Goal: Contribute content

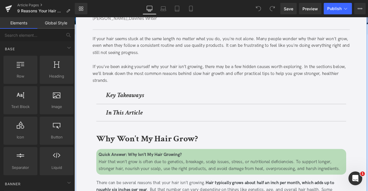
scroll to position [93, 0]
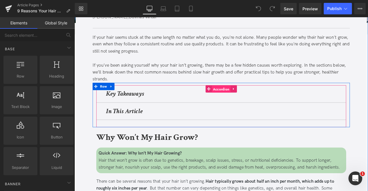
click at [242, 102] on span "Accordion" at bounding box center [249, 102] width 22 height 9
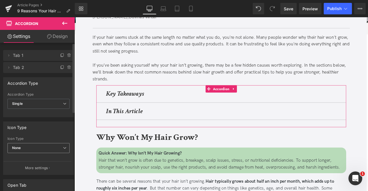
click at [36, 145] on span "None" at bounding box center [38, 148] width 62 height 10
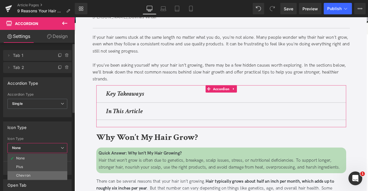
click at [37, 176] on li "Chevron" at bounding box center [37, 175] width 60 height 9
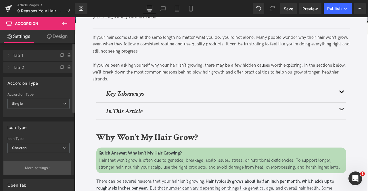
click at [31, 168] on p "More settings" at bounding box center [36, 168] width 23 height 5
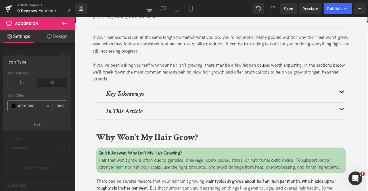
click at [37, 107] on input "#000000" at bounding box center [31, 106] width 26 height 6
type input "#333333"
click at [41, 123] on button "Back" at bounding box center [37, 124] width 68 height 13
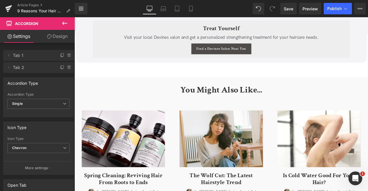
scroll to position [1626, 0]
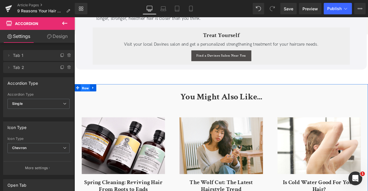
click at [89, 97] on span "Row" at bounding box center [87, 101] width 11 height 9
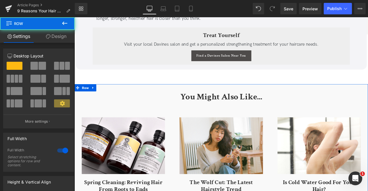
click at [47, 30] on link "Design" at bounding box center [55, 36] width 37 height 13
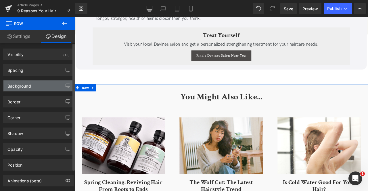
click at [29, 87] on div "Background" at bounding box center [19, 85] width 24 height 8
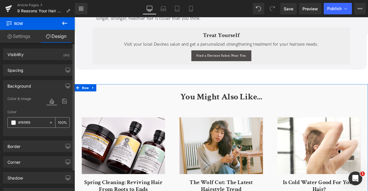
click at [32, 123] on input "#f9f9f9" at bounding box center [32, 123] width 28 height 6
paste input "4f4f7"
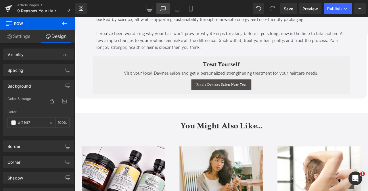
type input "#f4f4f7"
click at [157, 9] on link "Laptop" at bounding box center [163, 9] width 14 height 12
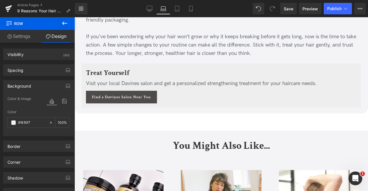
scroll to position [1578, 0]
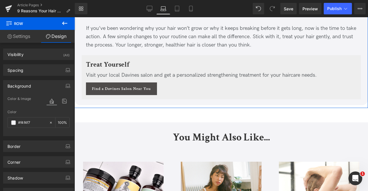
click at [127, 62] on span "Treat Yourself" at bounding box center [107, 64] width 43 height 9
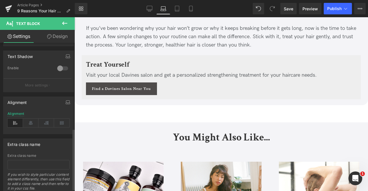
scroll to position [213, 0]
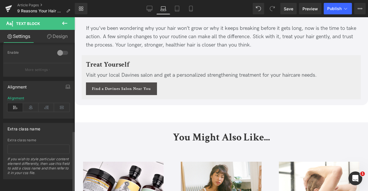
click at [35, 99] on div "Alignment" at bounding box center [38, 107] width 62 height 22
click at [32, 103] on icon at bounding box center [31, 107] width 16 height 9
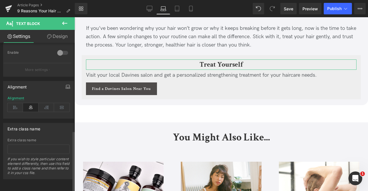
click at [68, 82] on button "button" at bounding box center [67, 86] width 9 height 11
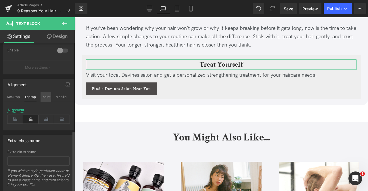
click at [41, 96] on button "Tablet" at bounding box center [46, 97] width 11 height 10
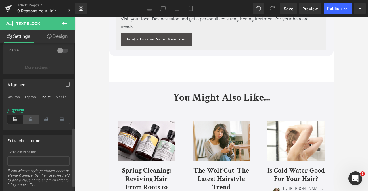
click at [30, 117] on icon at bounding box center [31, 119] width 16 height 9
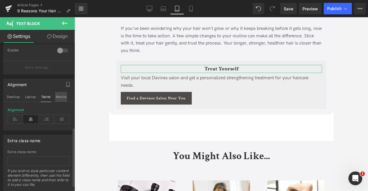
click at [60, 96] on button "Mobile" at bounding box center [61, 97] width 12 height 10
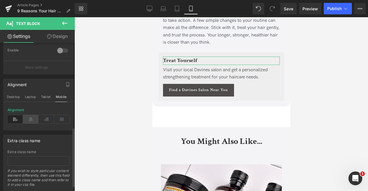
click at [30, 116] on icon at bounding box center [31, 119] width 16 height 9
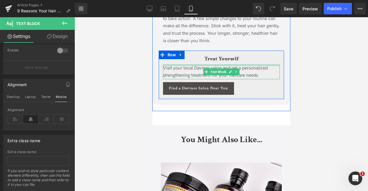
click at [177, 71] on span "Visit your local Davines salon and get a personalized strengthening treatment f…" at bounding box center [215, 72] width 105 height 13
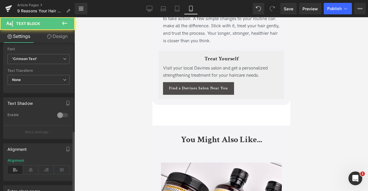
scroll to position [213, 0]
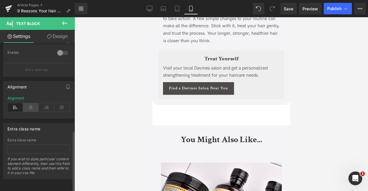
click at [30, 103] on icon at bounding box center [31, 107] width 16 height 9
click at [68, 82] on button "button" at bounding box center [67, 86] width 9 height 11
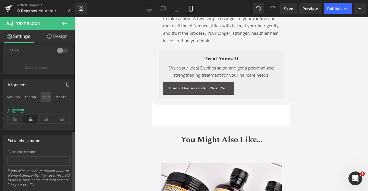
click at [44, 95] on button "Tablet" at bounding box center [46, 97] width 11 height 10
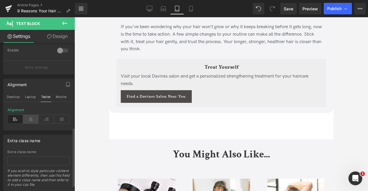
scroll to position [1441, 0]
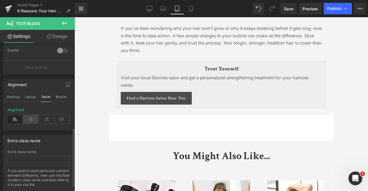
click at [30, 117] on icon at bounding box center [31, 119] width 16 height 9
click at [31, 96] on button "Laptop" at bounding box center [30, 97] width 12 height 10
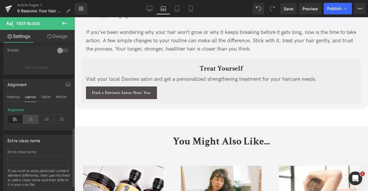
scroll to position [1580, 0]
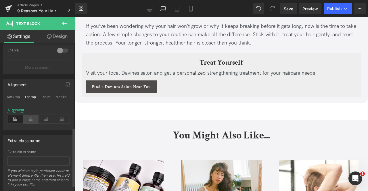
click at [31, 116] on icon at bounding box center [31, 119] width 16 height 9
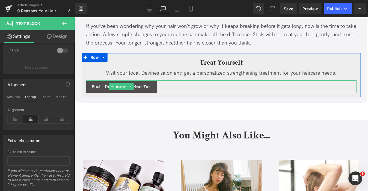
click at [105, 85] on span "Find a Davines Salon Near You" at bounding box center [121, 87] width 59 height 5
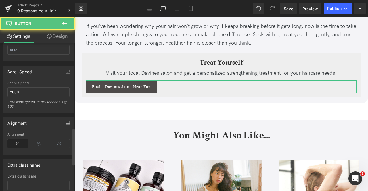
scroll to position [452, 0]
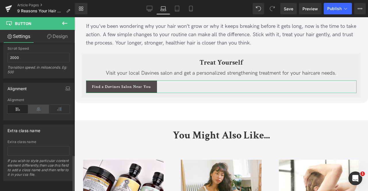
click at [38, 105] on icon at bounding box center [38, 109] width 21 height 9
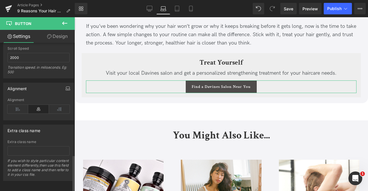
click at [66, 86] on icon "button" at bounding box center [68, 88] width 5 height 5
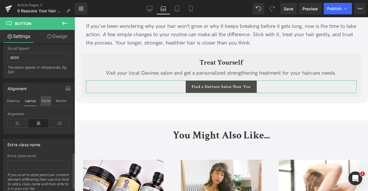
click at [46, 96] on button "Tablet" at bounding box center [46, 101] width 11 height 10
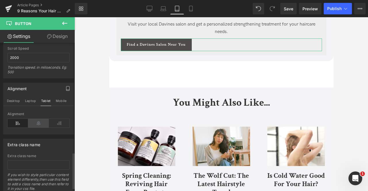
click at [40, 119] on icon at bounding box center [38, 123] width 21 height 9
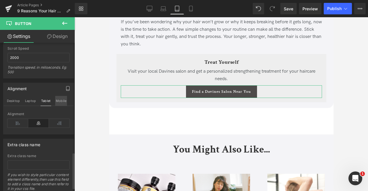
click at [58, 98] on button "Mobile" at bounding box center [61, 101] width 12 height 10
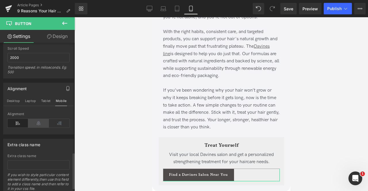
click at [37, 119] on icon at bounding box center [38, 123] width 21 height 9
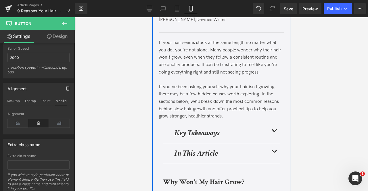
scroll to position [0, 0]
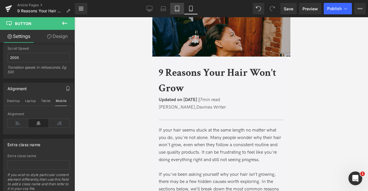
click at [180, 14] on link "Tablet" at bounding box center [177, 9] width 14 height 12
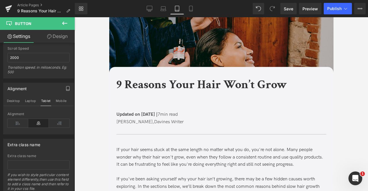
click at [139, 94] on div "9 Reasons Your Hair Won’t Grow" at bounding box center [221, 88] width 210 height 24
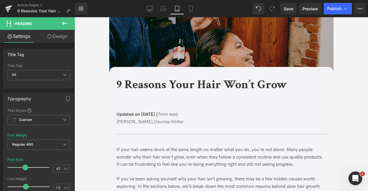
click at [55, 38] on link "Design" at bounding box center [57, 36] width 37 height 13
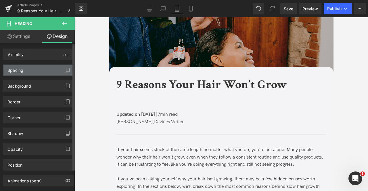
click at [39, 69] on div "Spacing" at bounding box center [38, 70] width 70 height 11
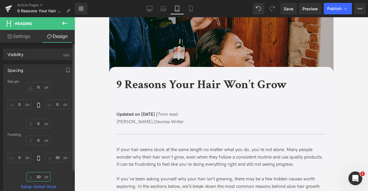
click at [39, 177] on input "20" at bounding box center [38, 176] width 24 height 9
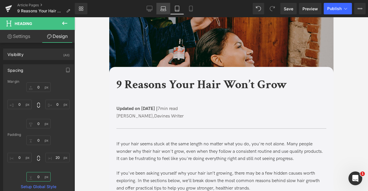
type input "0"
click at [161, 7] on icon at bounding box center [163, 8] width 4 height 3
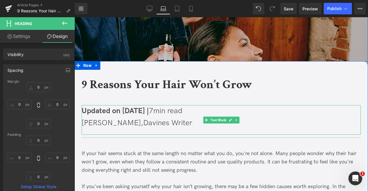
click at [131, 125] on span "[PERSON_NAME]," at bounding box center [113, 123] width 62 height 9
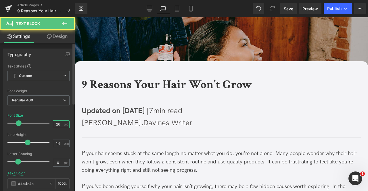
click at [58, 125] on input "26" at bounding box center [58, 124] width 10 height 7
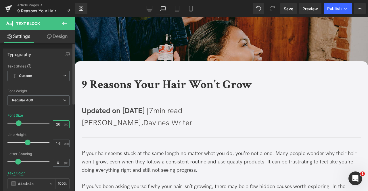
click at [58, 125] on input "26" at bounding box center [58, 124] width 10 height 7
type input "2"
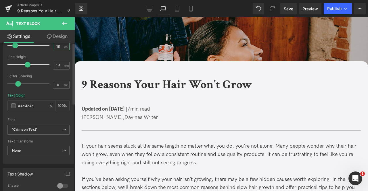
scroll to position [0, 0]
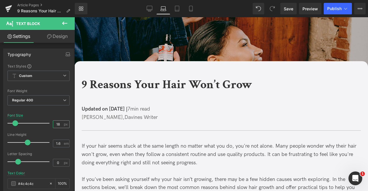
type input "18"
click at [54, 37] on link "Design" at bounding box center [57, 36] width 37 height 13
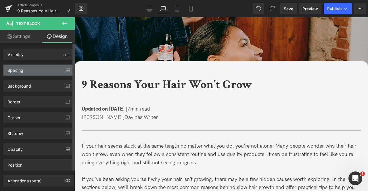
click at [43, 70] on div "Spacing" at bounding box center [38, 70] width 70 height 11
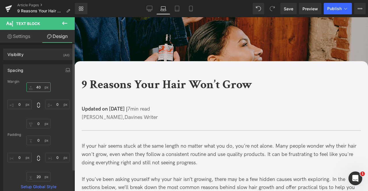
click at [37, 88] on input "40" at bounding box center [38, 87] width 24 height 9
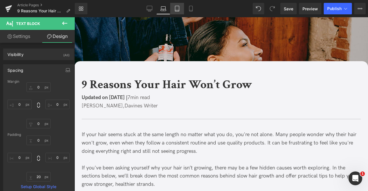
click at [178, 10] on icon at bounding box center [177, 9] width 6 height 6
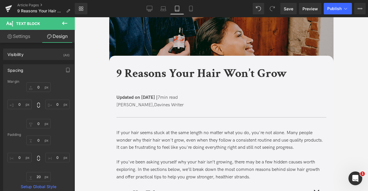
scroll to position [12, 0]
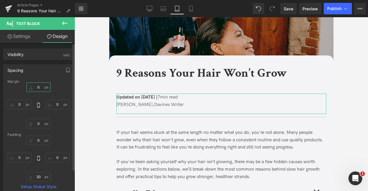
click at [38, 87] on input "0" at bounding box center [38, 87] width 24 height 9
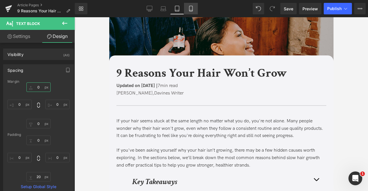
type input "0"
click at [192, 9] on icon at bounding box center [191, 9] width 6 height 6
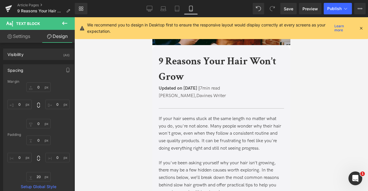
scroll to position [14, 0]
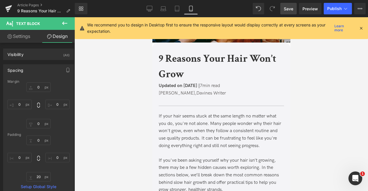
click at [287, 8] on span "Save" at bounding box center [288, 9] width 9 height 6
click at [289, 8] on span "Save" at bounding box center [288, 9] width 9 height 6
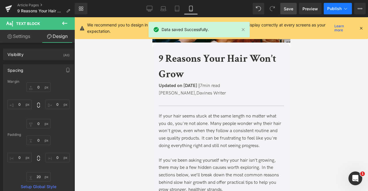
click at [333, 9] on span "Publish" at bounding box center [334, 8] width 14 height 5
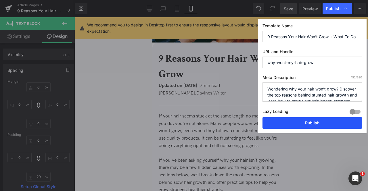
click at [276, 121] on button "Publish" at bounding box center [313, 123] width 100 height 12
